Goal: Transaction & Acquisition: Purchase product/service

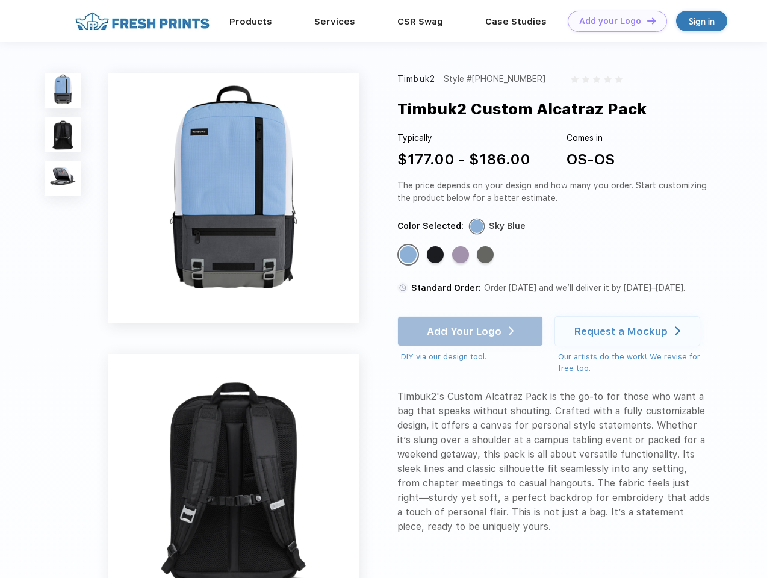
click at [613, 21] on link "Add your Logo Design Tool" at bounding box center [617, 21] width 99 height 21
click at [0, 0] on div "Design Tool" at bounding box center [0, 0] width 0 height 0
click at [646, 20] on link "Add your Logo Design Tool" at bounding box center [617, 21] width 99 height 21
click at [63, 90] on img at bounding box center [63, 91] width 36 height 36
click at [63, 135] on img at bounding box center [63, 135] width 36 height 36
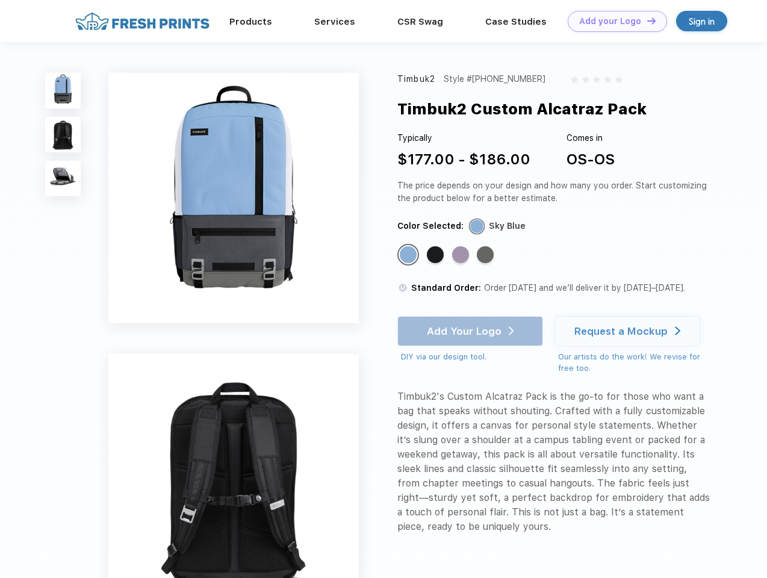
click at [63, 179] on img at bounding box center [63, 179] width 36 height 36
click at [410, 255] on div "Standard Color" at bounding box center [408, 254] width 17 height 17
click at [437, 255] on div "Standard Color" at bounding box center [435, 254] width 17 height 17
click at [462, 255] on div "Standard Color" at bounding box center [460, 254] width 17 height 17
click at [487, 255] on div "Standard Color" at bounding box center [485, 254] width 17 height 17
